Goal: Task Accomplishment & Management: Manage account settings

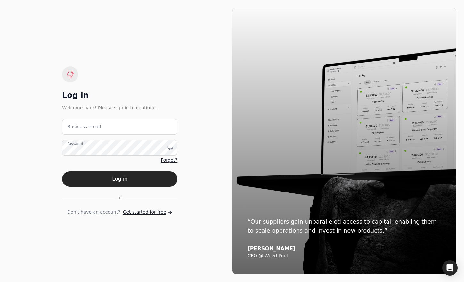
click at [103, 124] on email "Business email" at bounding box center [119, 127] width 115 height 16
type email "[EMAIL_ADDRESS][DOMAIN_NAME]"
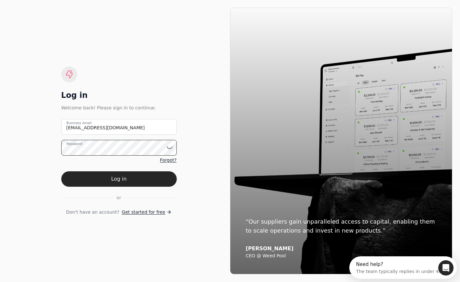
click at [61, 171] on button "Log in" at bounding box center [118, 178] width 115 height 15
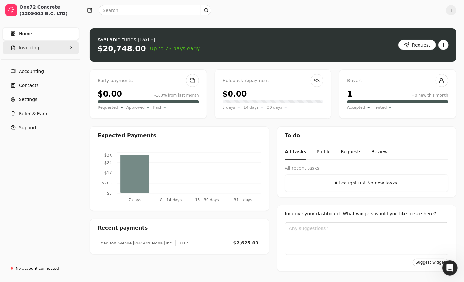
click at [34, 47] on span "Invoicing" at bounding box center [29, 48] width 20 height 7
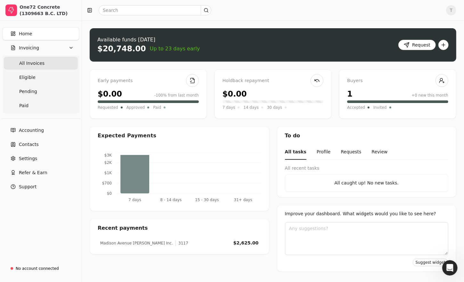
click at [32, 63] on span "All Invoices" at bounding box center [31, 63] width 25 height 7
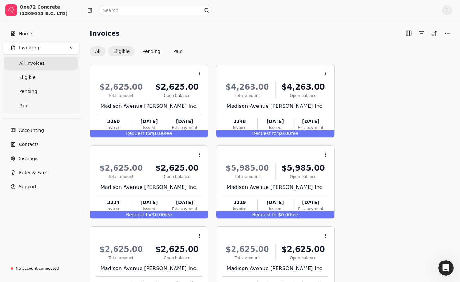
click at [123, 52] on button "Eligible" at bounding box center [121, 51] width 27 height 10
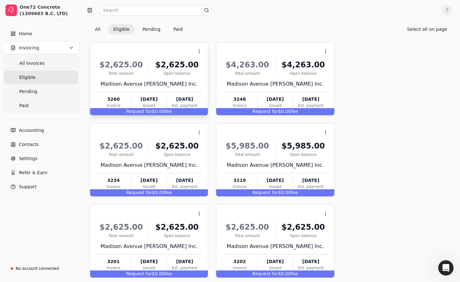
scroll to position [53, 0]
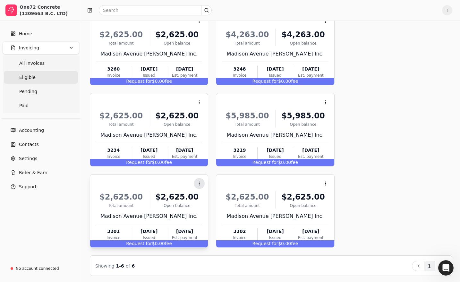
click at [195, 179] on button "Context Menu Button" at bounding box center [199, 183] width 11 height 11
click at [199, 185] on circle at bounding box center [199, 185] width 0 height 0
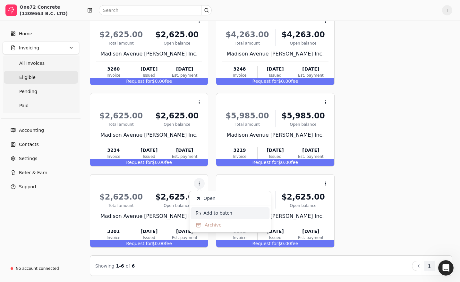
click at [215, 213] on span "Add to batch" at bounding box center [217, 213] width 29 height 7
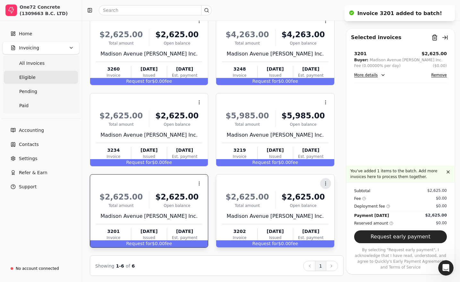
click at [323, 183] on icon at bounding box center [325, 183] width 5 height 5
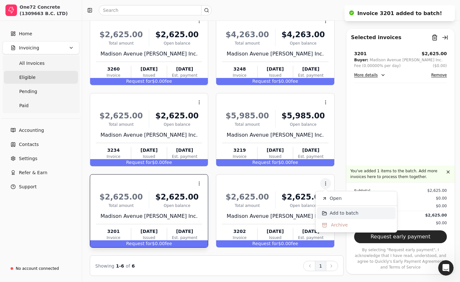
click at [330, 213] on span "Add to batch" at bounding box center [343, 213] width 29 height 7
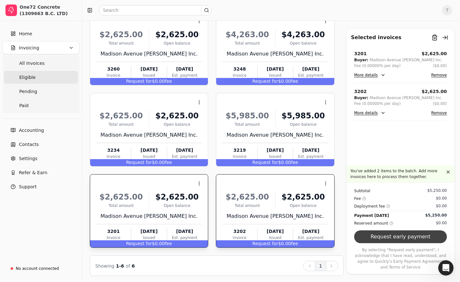
click at [399, 242] on button "Request early payment" at bounding box center [400, 236] width 93 height 13
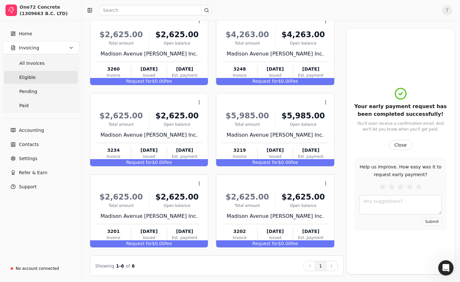
scroll to position [0, 0]
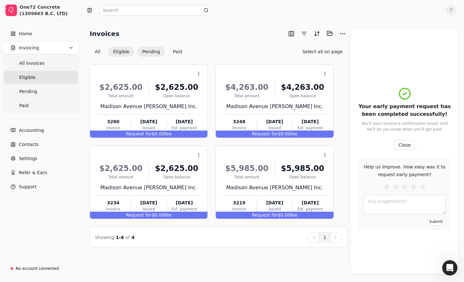
click at [153, 51] on button "Pending" at bounding box center [151, 51] width 28 height 10
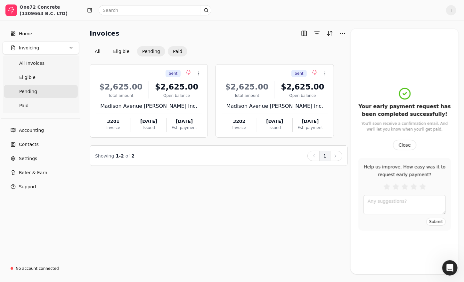
click at [181, 50] on button "Paid" at bounding box center [178, 51] width 20 height 10
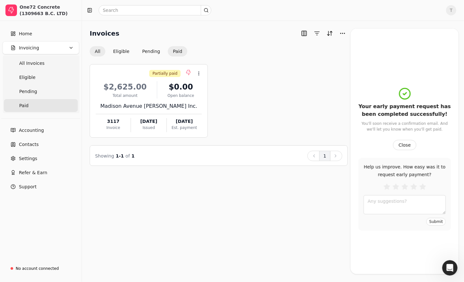
click at [92, 51] on button "All" at bounding box center [98, 51] width 16 height 10
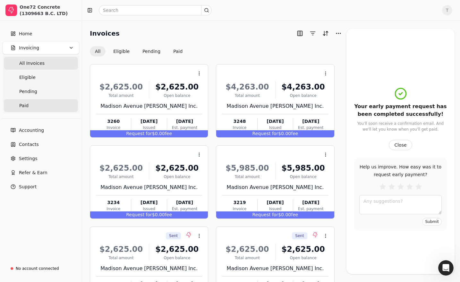
click at [23, 106] on span "Paid" at bounding box center [23, 105] width 9 height 7
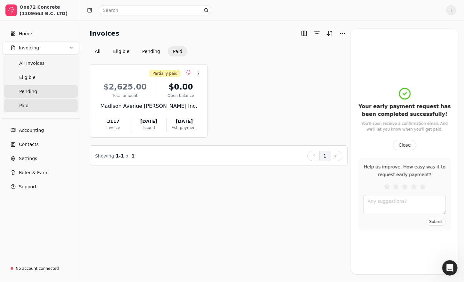
click at [33, 90] on span "Pending" at bounding box center [28, 91] width 18 height 7
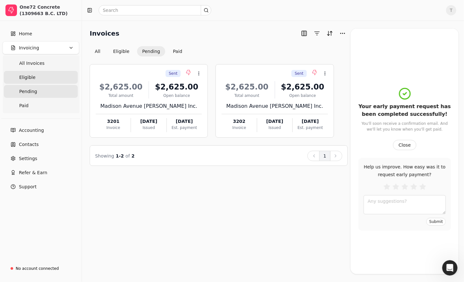
click at [27, 81] on link "Eligible" at bounding box center [41, 77] width 74 height 13
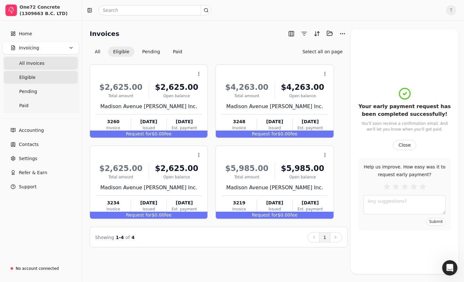
click at [36, 61] on span "All Invoices" at bounding box center [31, 63] width 25 height 7
